Goal: Information Seeking & Learning: Learn about a topic

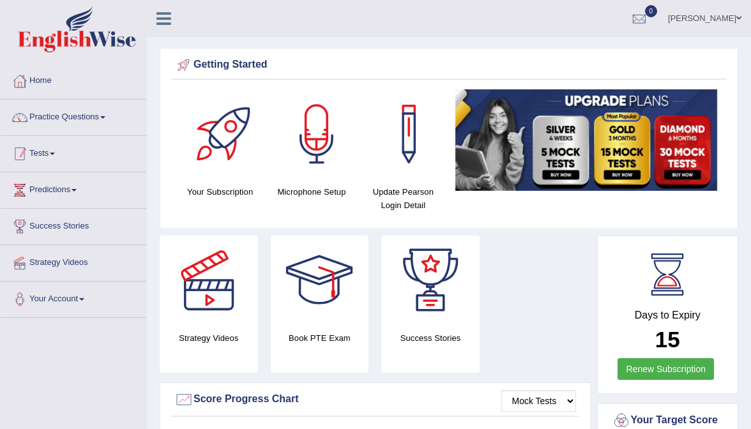
click at [41, 162] on link "Tests" at bounding box center [74, 152] width 146 height 32
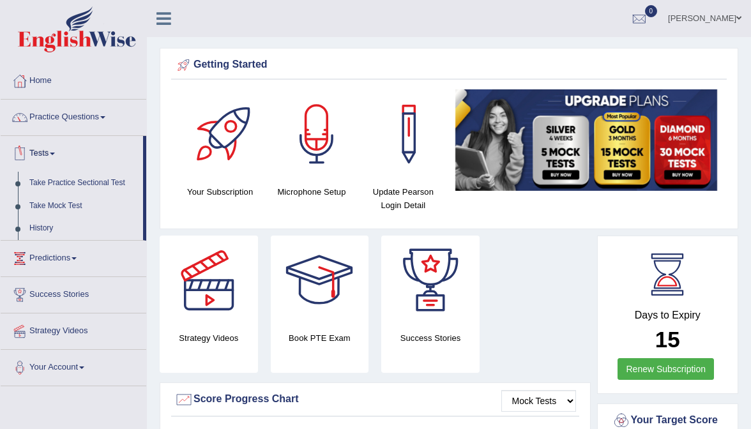
click at [66, 123] on link "Practice Questions" at bounding box center [74, 116] width 146 height 32
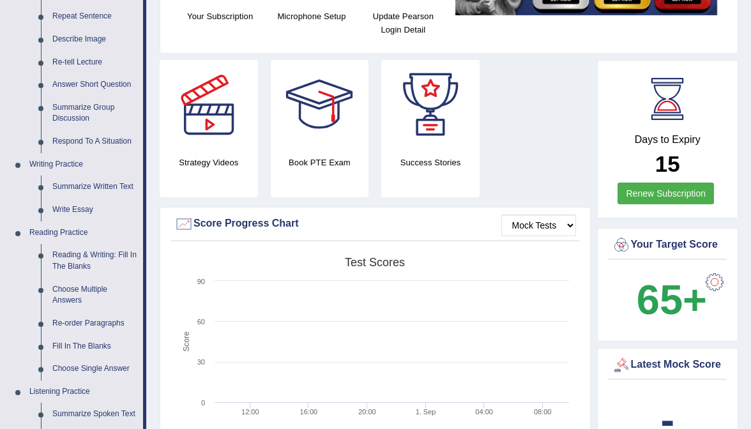
scroll to position [177, 0]
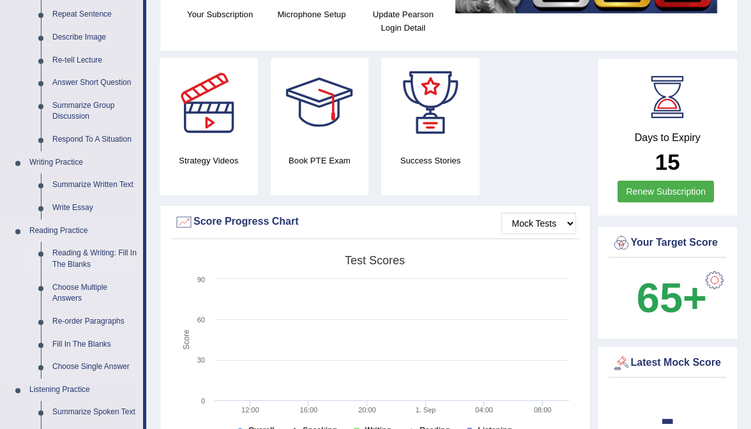
click at [77, 260] on link "Reading & Writing: Fill In The Blanks" at bounding box center [95, 259] width 96 height 34
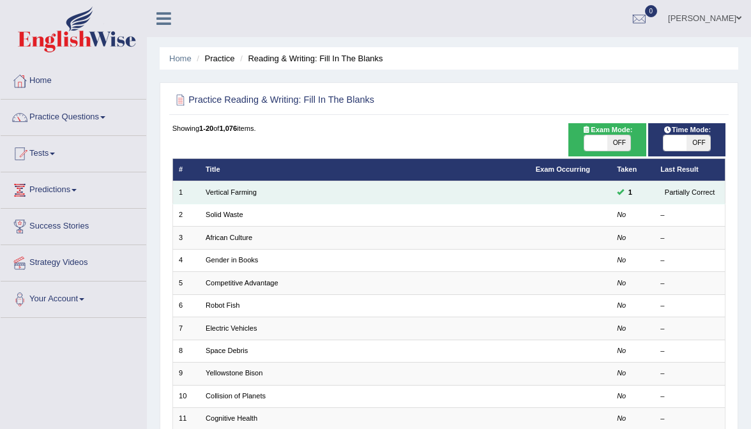
click at [239, 196] on td "Vertical Farming" at bounding box center [365, 192] width 330 height 22
click at [243, 194] on link "Vertical Farming" at bounding box center [231, 192] width 51 height 8
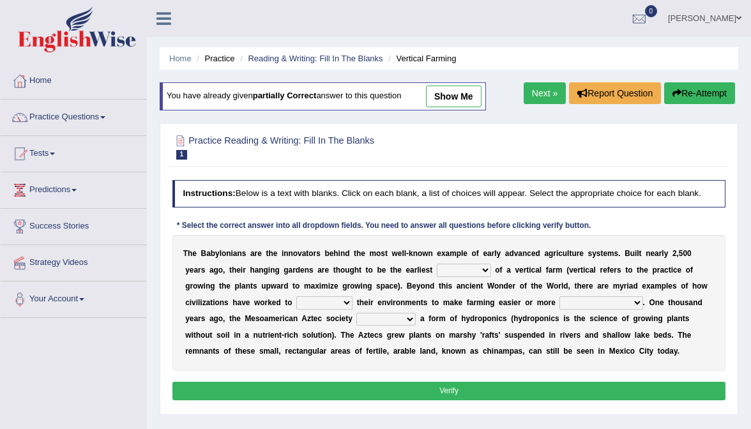
click at [447, 84] on div "You have already given partially correct answer to this question show me" at bounding box center [323, 96] width 326 height 28
click at [448, 98] on link "show me" at bounding box center [454, 97] width 56 height 22
select select "prototype"
select select "manipulate"
select select "productive"
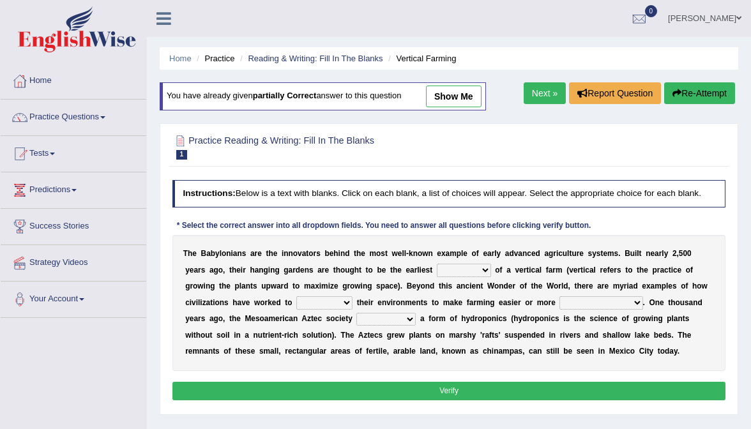
select select "domineered"
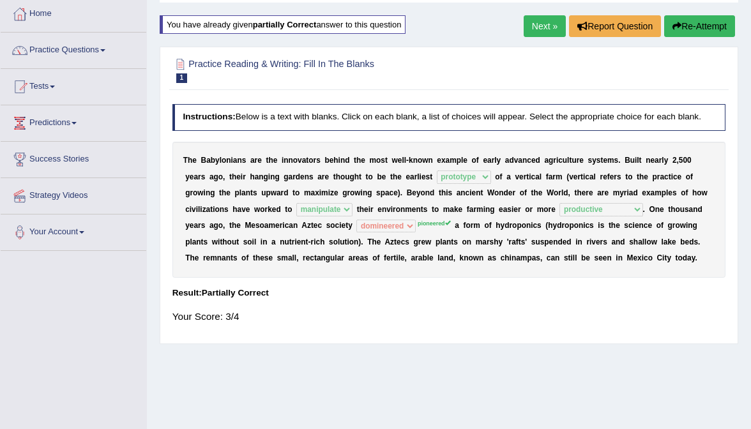
scroll to position [68, 0]
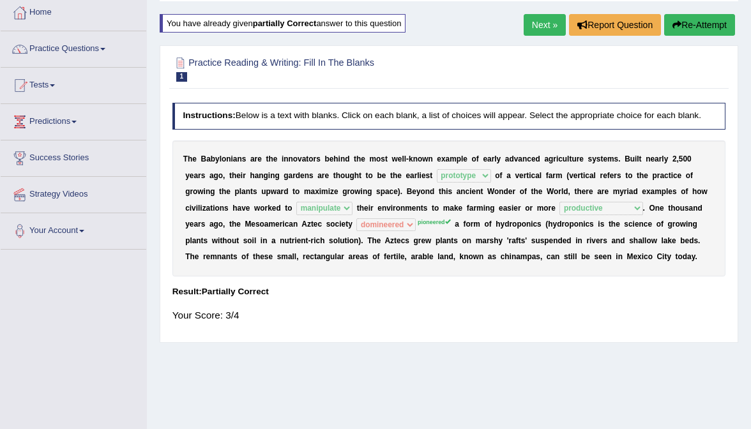
click at [540, 25] on link "Next »" at bounding box center [544, 25] width 42 height 22
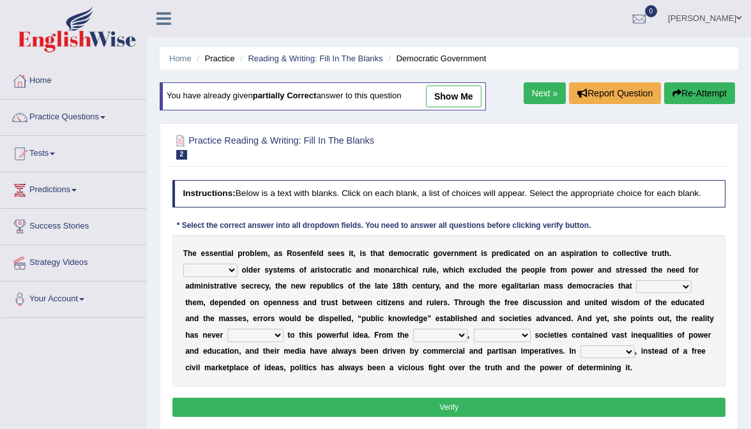
drag, startPoint x: 0, startPoint y: 0, endPoint x: 460, endPoint y: 84, distance: 467.8
click at [460, 84] on div "You have already given partially correct answer to this question show me" at bounding box center [323, 96] width 326 height 28
click at [460, 94] on link "show me" at bounding box center [454, 97] width 56 height 22
select select "Unlike"
select select "succeeded"
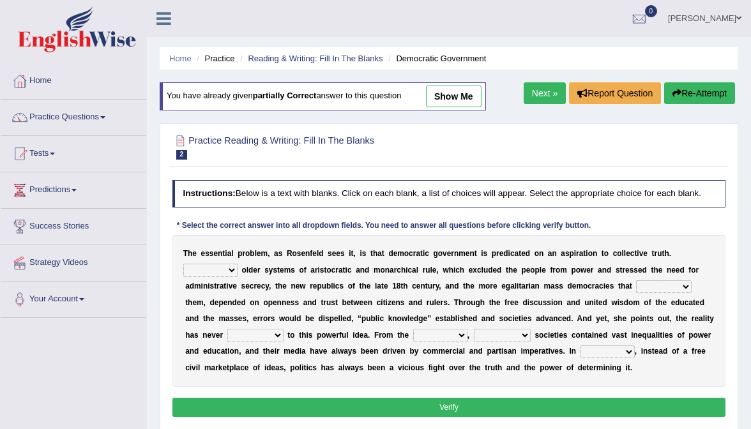
select select "brought up"
select select "ranged"
select select "stilled"
select select "fought"
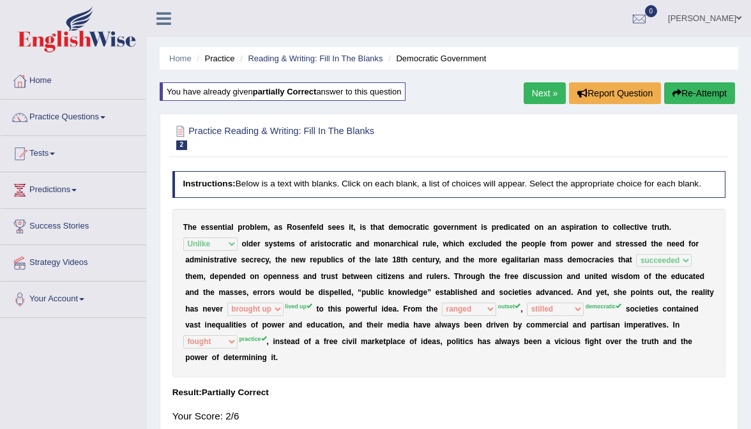
scroll to position [23, 0]
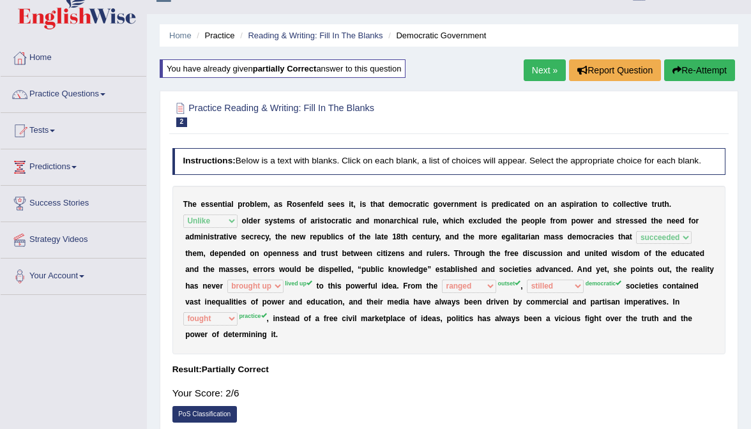
click at [545, 74] on link "Next »" at bounding box center [544, 70] width 42 height 22
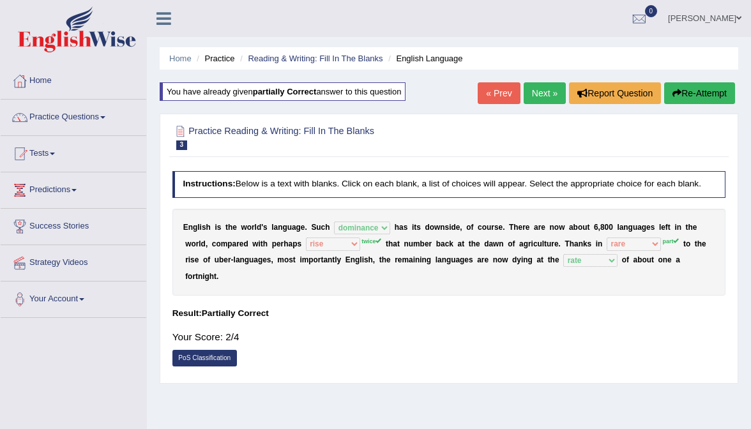
select select "dominance"
select select "rise"
select select "rare"
select select "rate"
click at [540, 95] on link "Next »" at bounding box center [544, 93] width 42 height 22
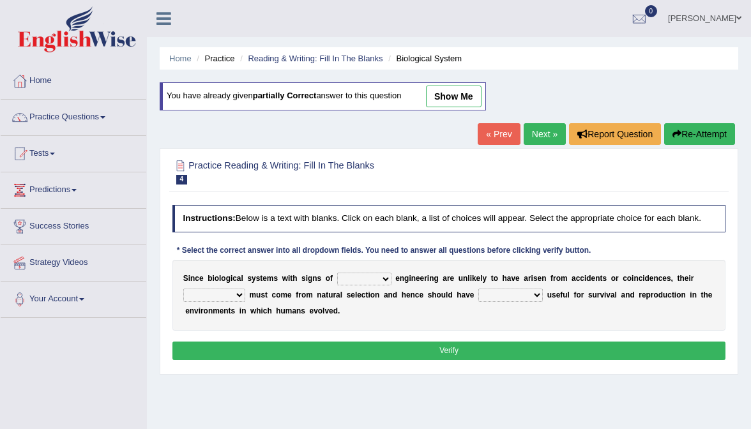
click at [461, 108] on div "You have already given partially correct answer to this question show me" at bounding box center [323, 96] width 326 height 28
click at [461, 105] on link "show me" at bounding box center [454, 97] width 56 height 22
select select "complex"
select select "structures"
select select "samples"
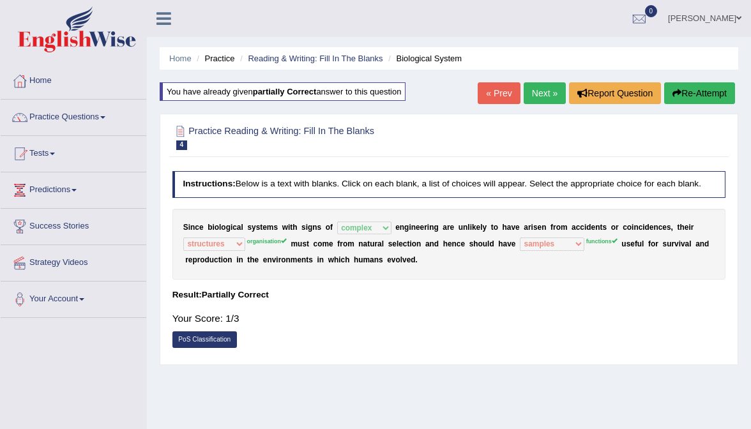
click at [59, 117] on link "Practice Questions" at bounding box center [74, 116] width 146 height 32
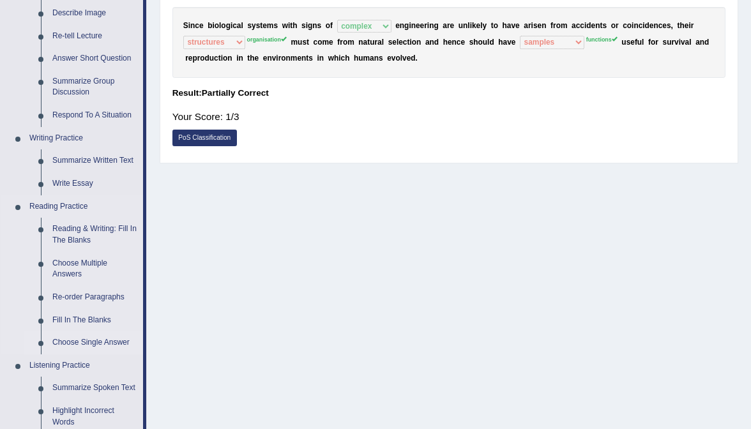
scroll to position [206, 0]
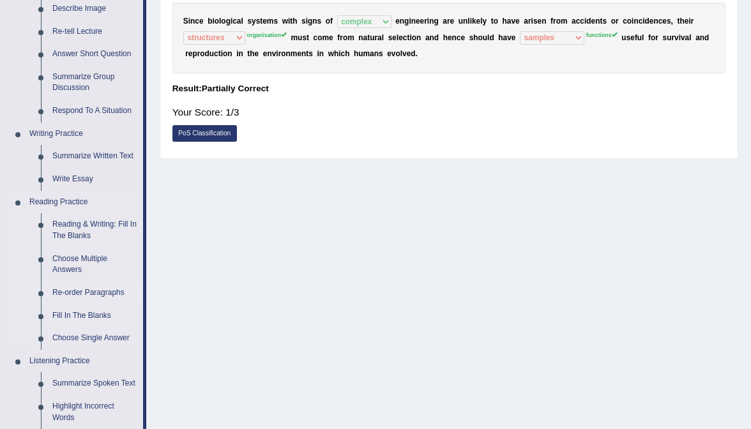
click at [94, 295] on link "Re-order Paragraphs" at bounding box center [95, 292] width 96 height 23
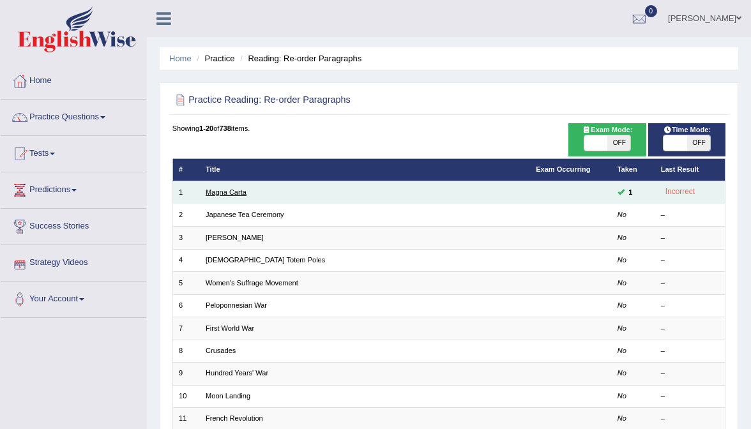
click at [232, 189] on link "Magna Carta" at bounding box center [226, 192] width 41 height 8
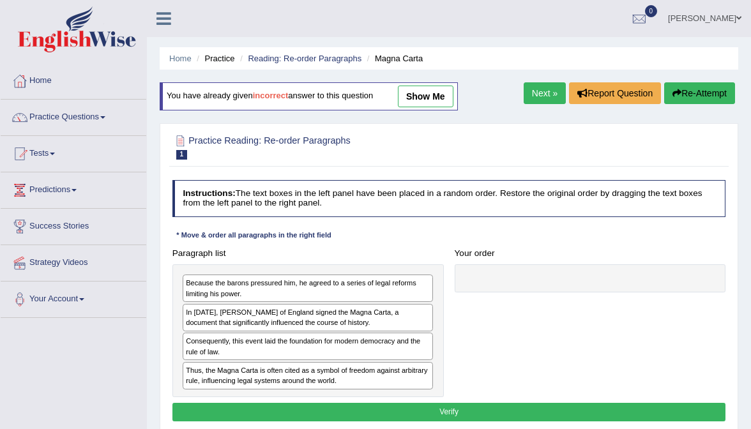
click at [426, 109] on div "You have already given incorrect answer to this question show me" at bounding box center [310, 102] width 300 height 41
click at [431, 92] on link "show me" at bounding box center [426, 97] width 56 height 22
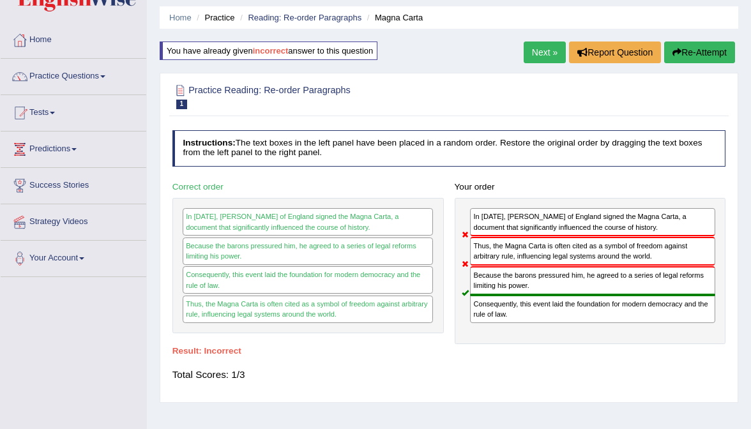
scroll to position [41, 0]
click at [542, 50] on link "Next »" at bounding box center [544, 52] width 42 height 22
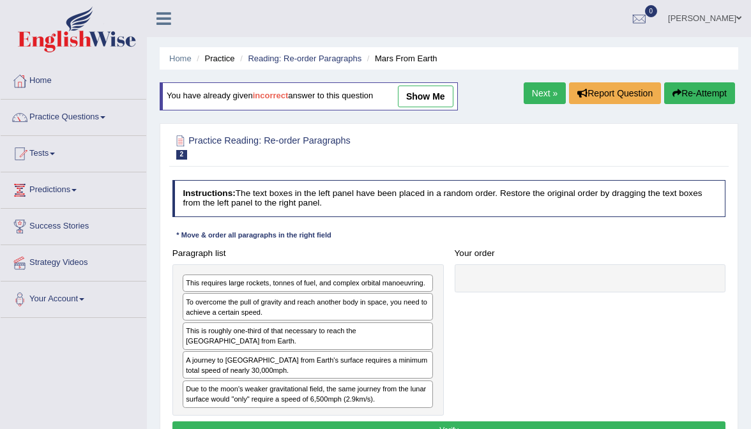
click at [428, 91] on link "show me" at bounding box center [426, 97] width 56 height 22
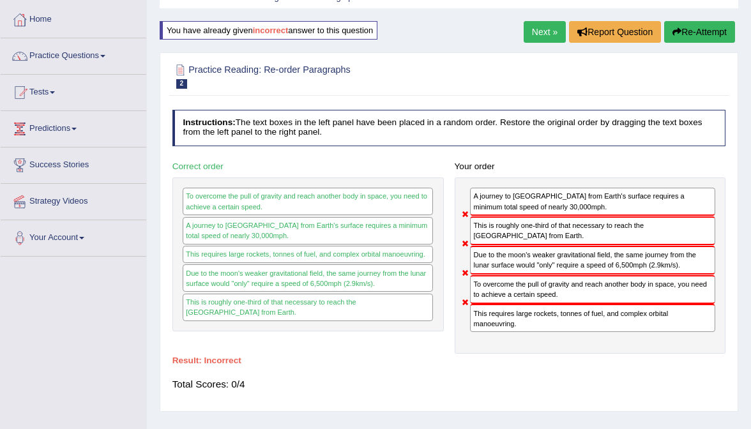
scroll to position [63, 0]
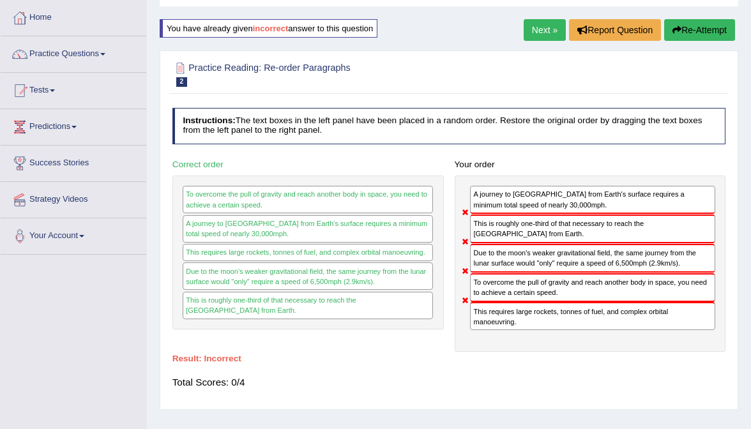
click at [535, 21] on link "Next »" at bounding box center [544, 30] width 42 height 22
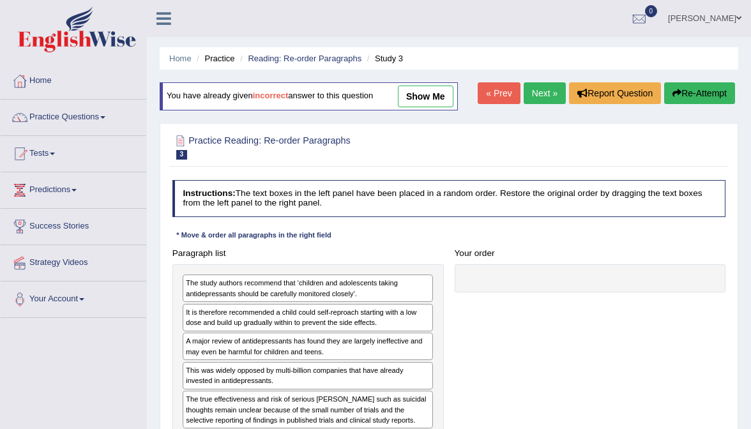
click at [437, 84] on div "You have already given incorrect answer to this question show me" at bounding box center [309, 96] width 298 height 28
click at [435, 93] on link "show me" at bounding box center [426, 97] width 56 height 22
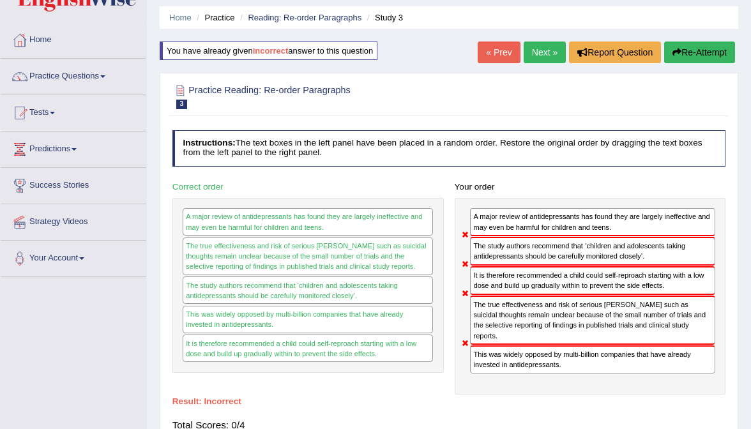
scroll to position [42, 0]
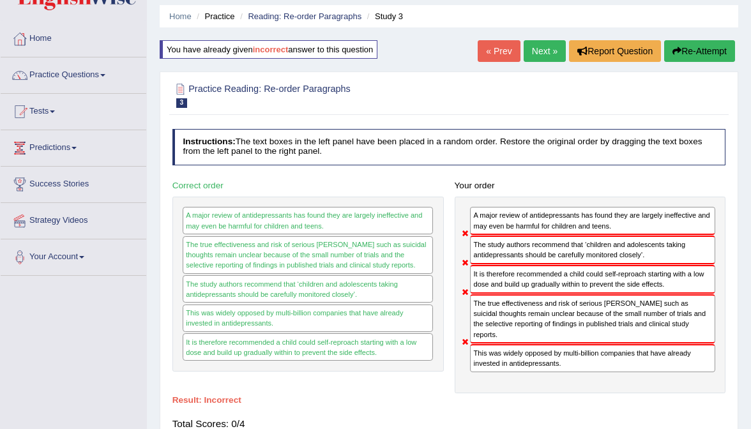
click at [336, 168] on div "Instructions: The text boxes in the left panel have been placed in a random ord…" at bounding box center [448, 284] width 558 height 322
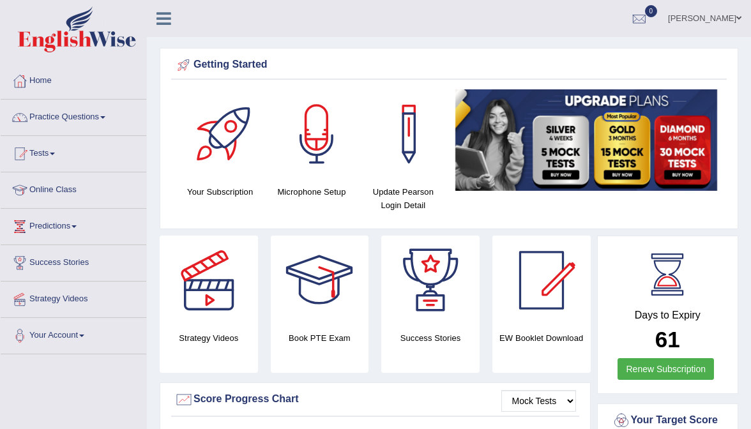
click at [719, 25] on link "[PERSON_NAME]" at bounding box center [704, 16] width 93 height 33
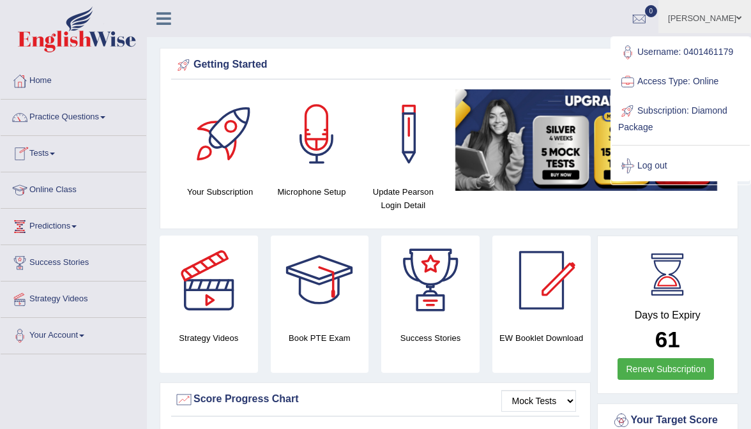
click at [41, 197] on link "Online Class" at bounding box center [74, 188] width 146 height 32
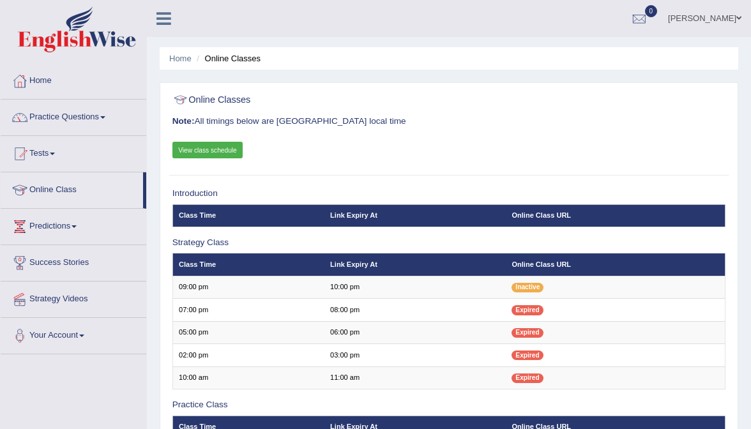
click at [217, 153] on link "View class schedule" at bounding box center [207, 150] width 71 height 17
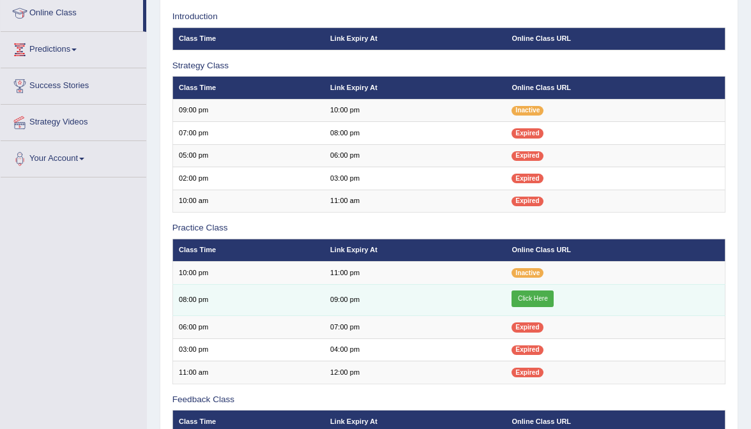
scroll to position [180, 0]
